Goal: Find specific fact: Find contact information

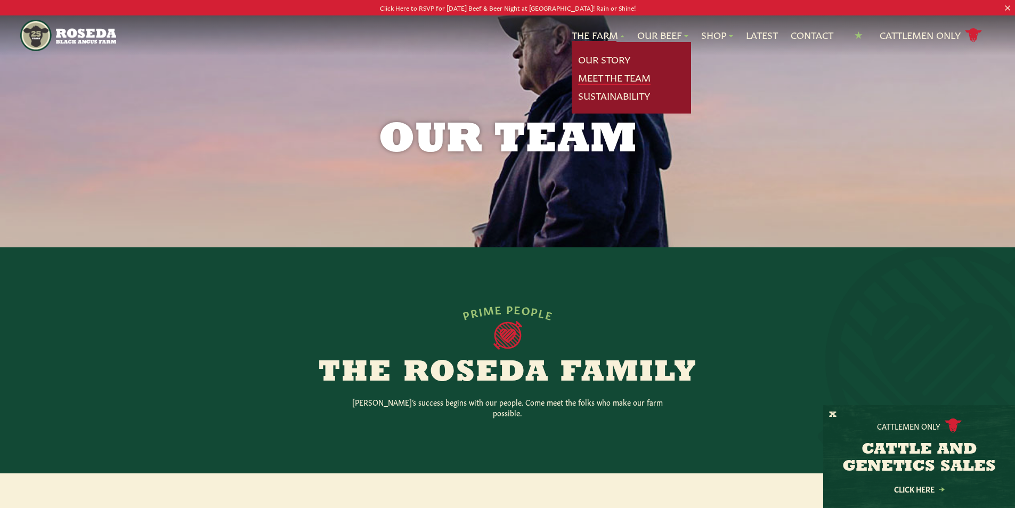
click at [593, 74] on link "Meet The Team" at bounding box center [614, 78] width 72 height 14
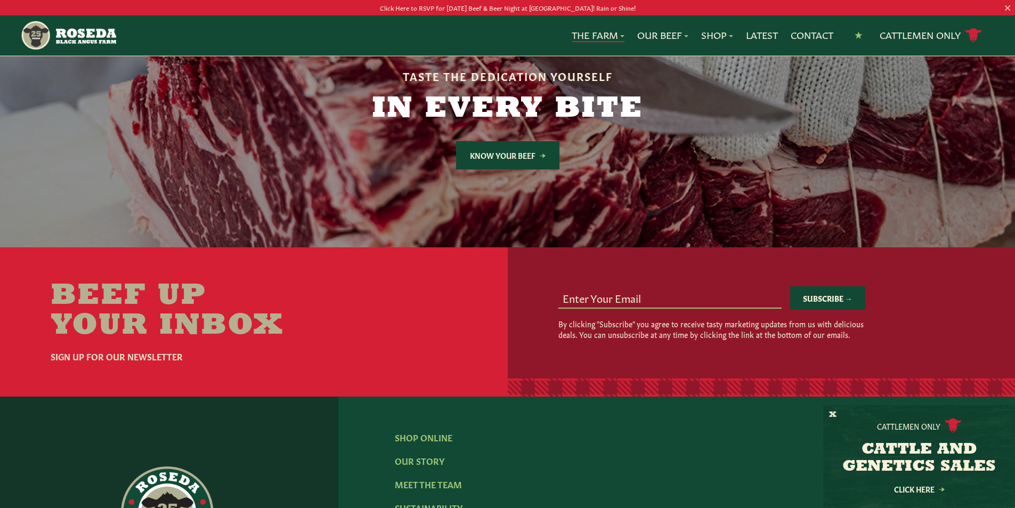
scroll to position [3196, 0]
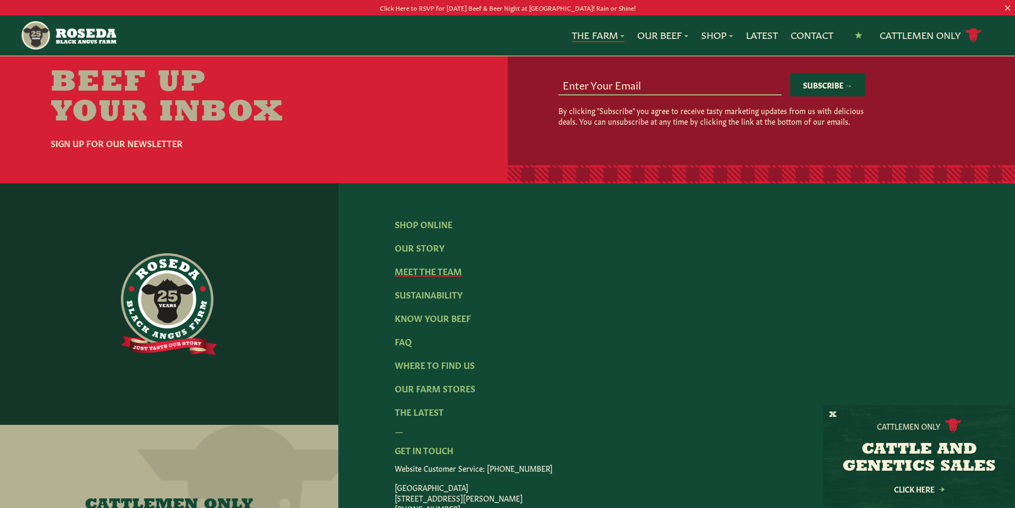
click at [409, 265] on link "Meet The Team" at bounding box center [428, 271] width 67 height 12
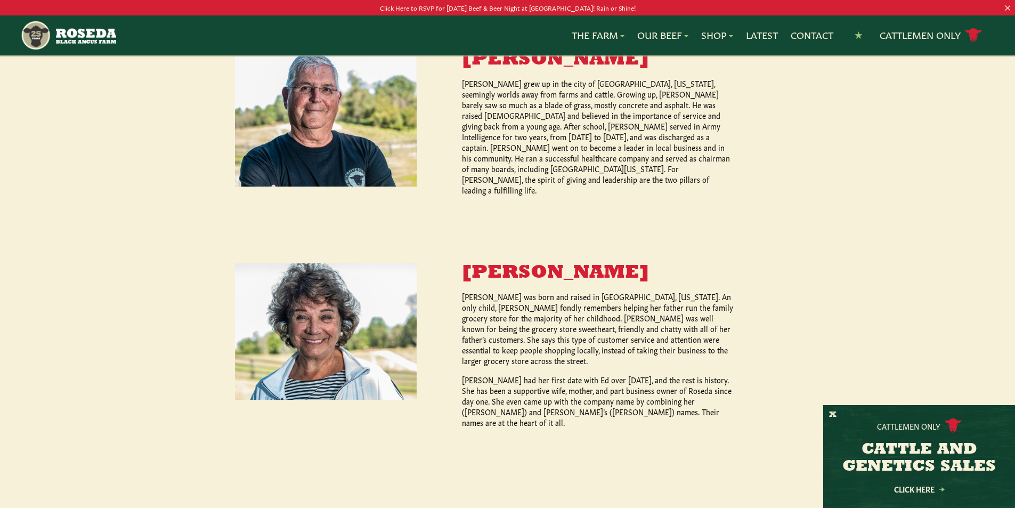
scroll to position [479, 0]
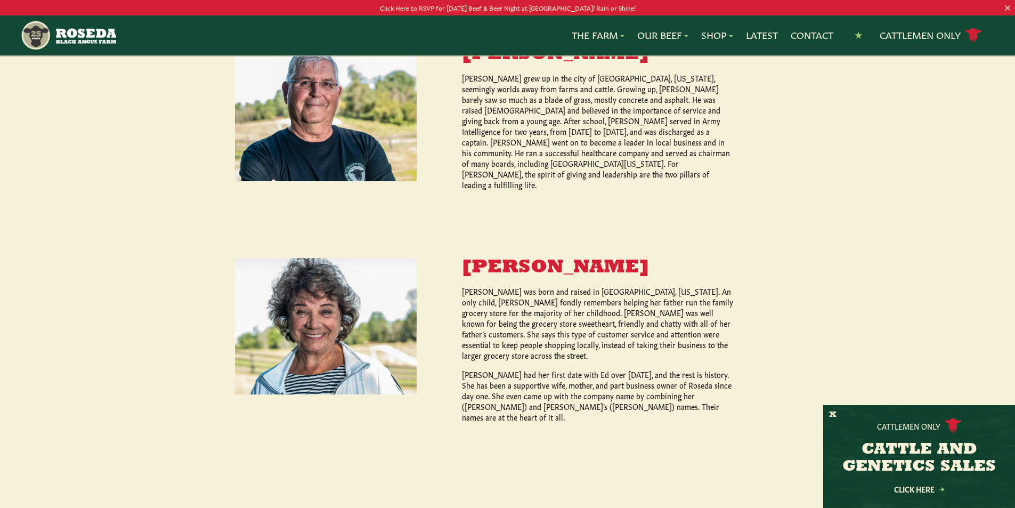
drag, startPoint x: 462, startPoint y: 246, endPoint x: 713, endPoint y: 246, distance: 250.9
click at [713, 258] on h3 "[PERSON_NAME]" at bounding box center [598, 267] width 273 height 19
copy h3 "[PERSON_NAME]"
